Goal: Task Accomplishment & Management: Manage account settings

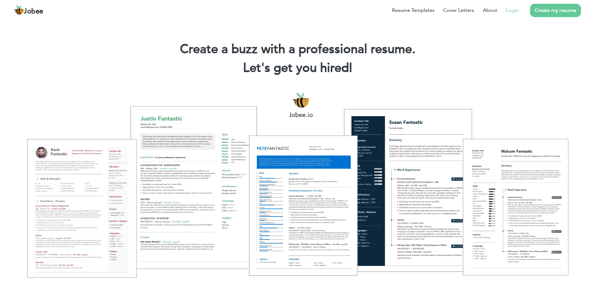
click at [518, 12] on link "Login" at bounding box center [512, 10] width 13 height 7
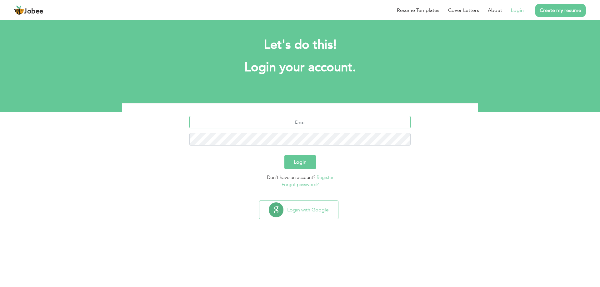
click at [311, 121] on input "text" at bounding box center [299, 122] width 221 height 12
type input "[EMAIL_ADDRESS][DOMAIN_NAME]"
click at [284, 155] on button "Login" at bounding box center [300, 162] width 32 height 14
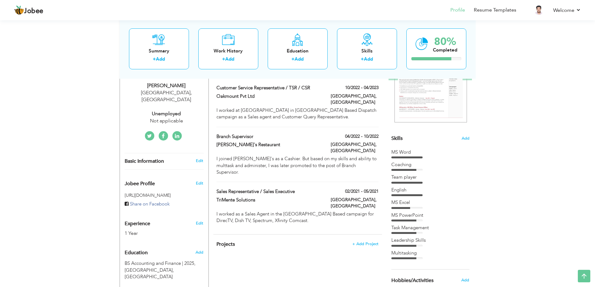
scroll to position [94, 0]
